Goal: Information Seeking & Learning: Learn about a topic

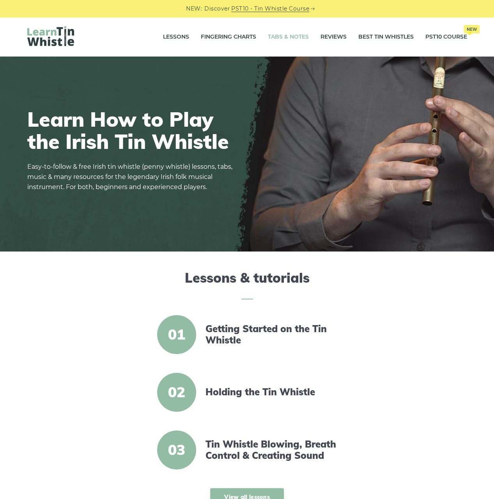
click at [299, 38] on link "Tabs & Notes" at bounding box center [288, 37] width 41 height 20
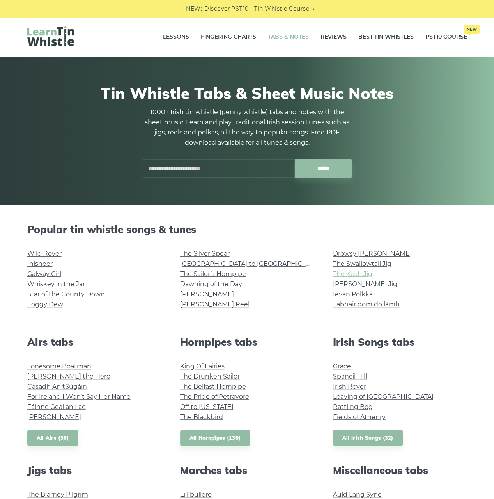
click at [355, 275] on link "The Kesh Jig" at bounding box center [352, 273] width 39 height 7
